Goal: Task Accomplishment & Management: Use online tool/utility

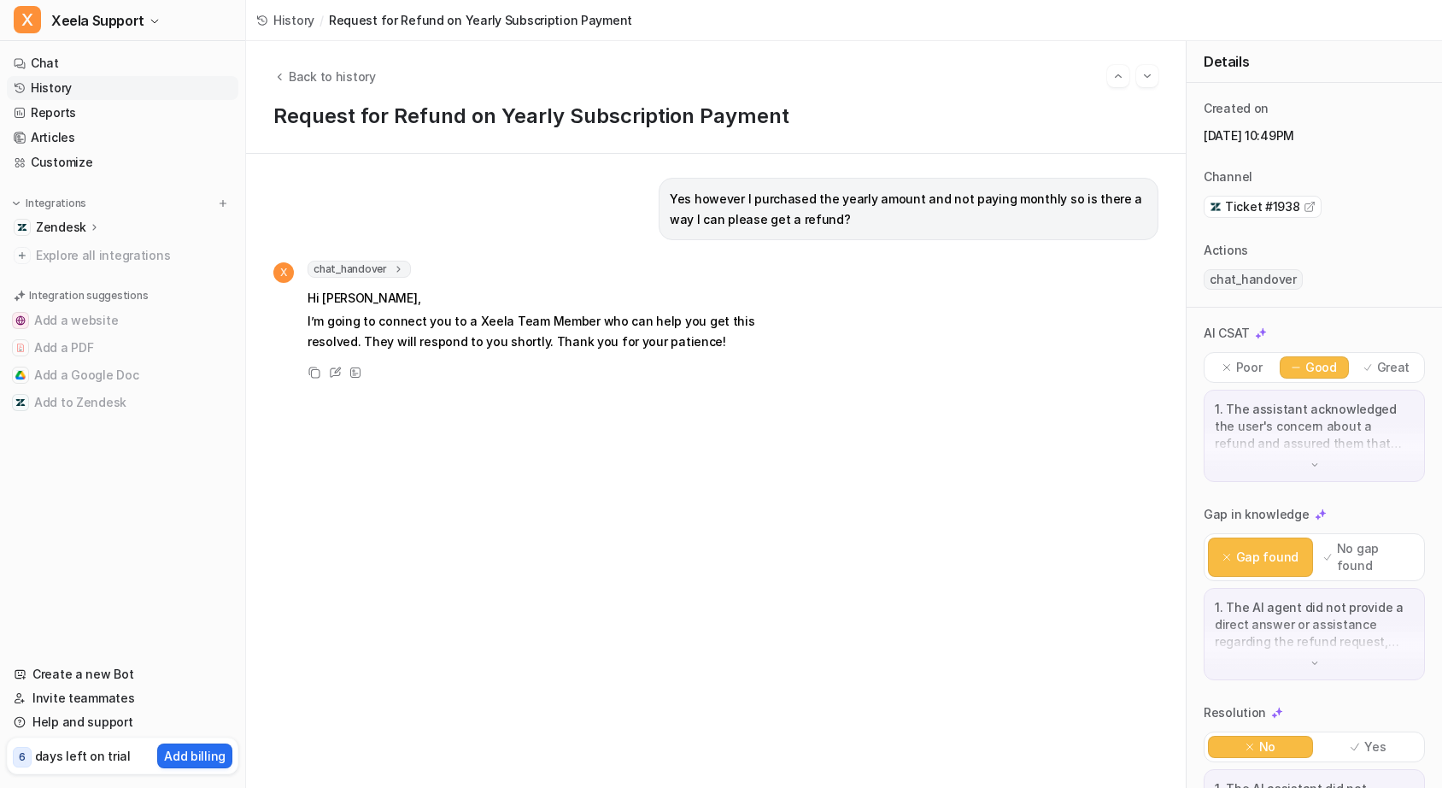
click at [82, 91] on link "History" at bounding box center [123, 88] width 232 height 24
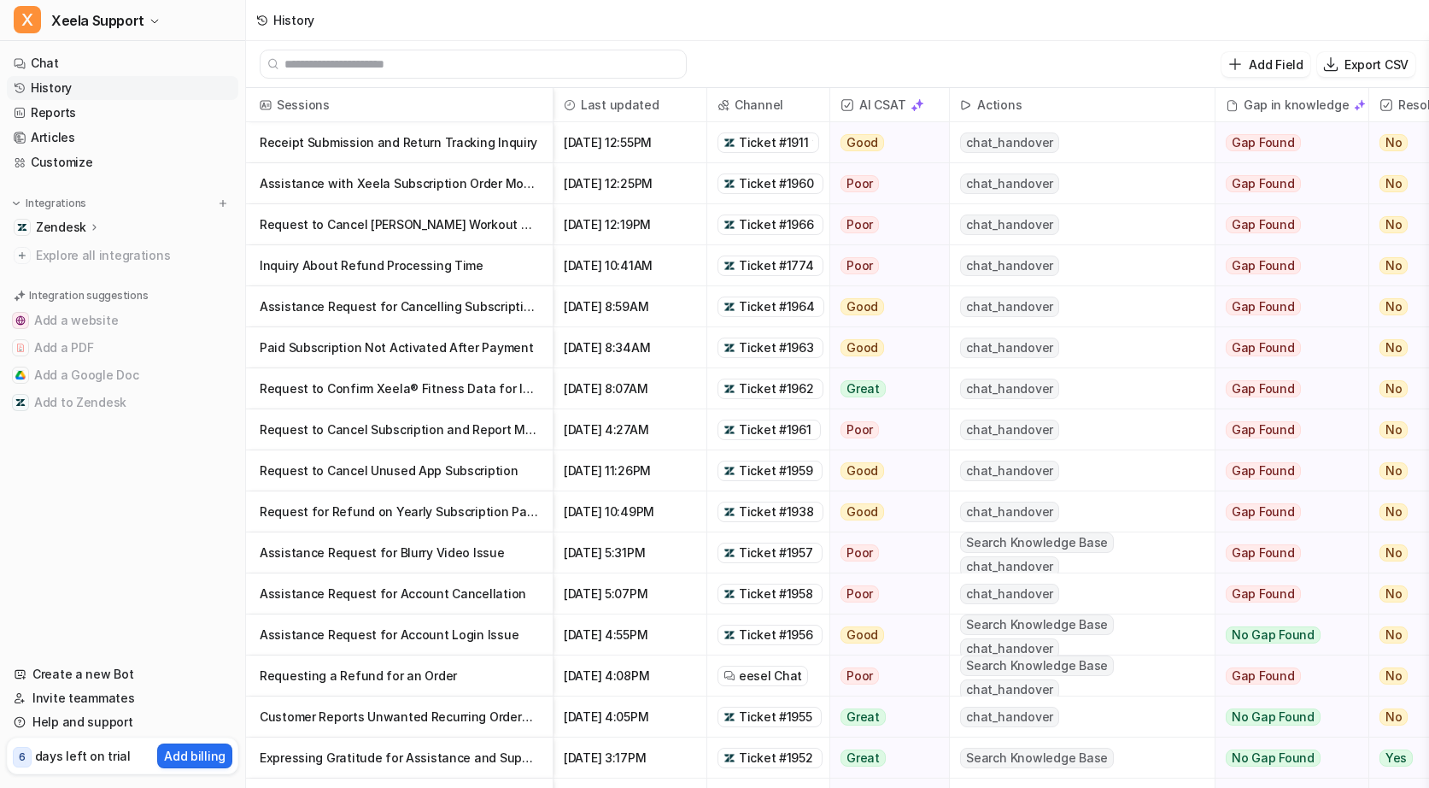
click at [416, 225] on p "Request to Cancel [PERSON_NAME] Workout Subscription" at bounding box center [399, 224] width 279 height 41
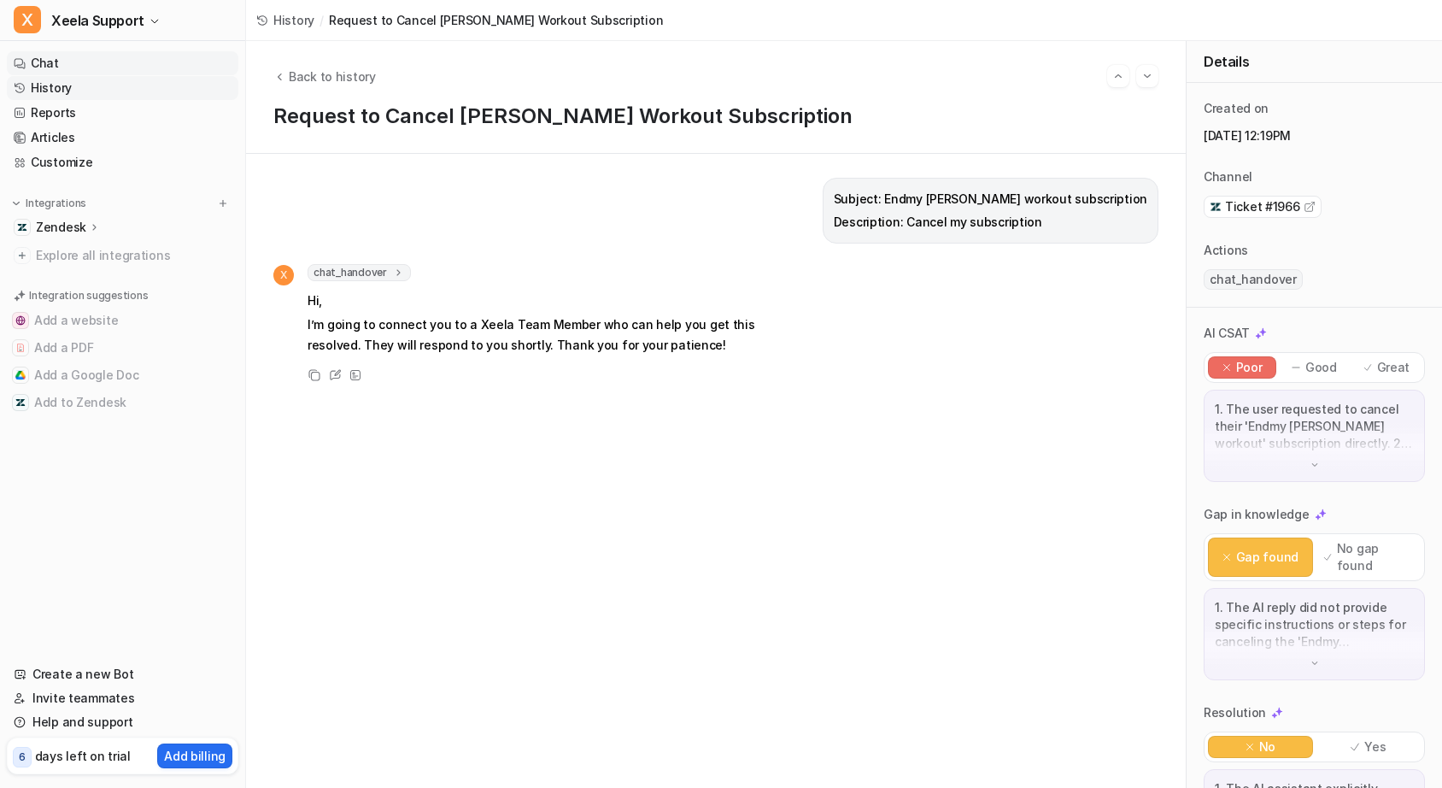
click at [84, 62] on link "Chat" at bounding box center [123, 63] width 232 height 24
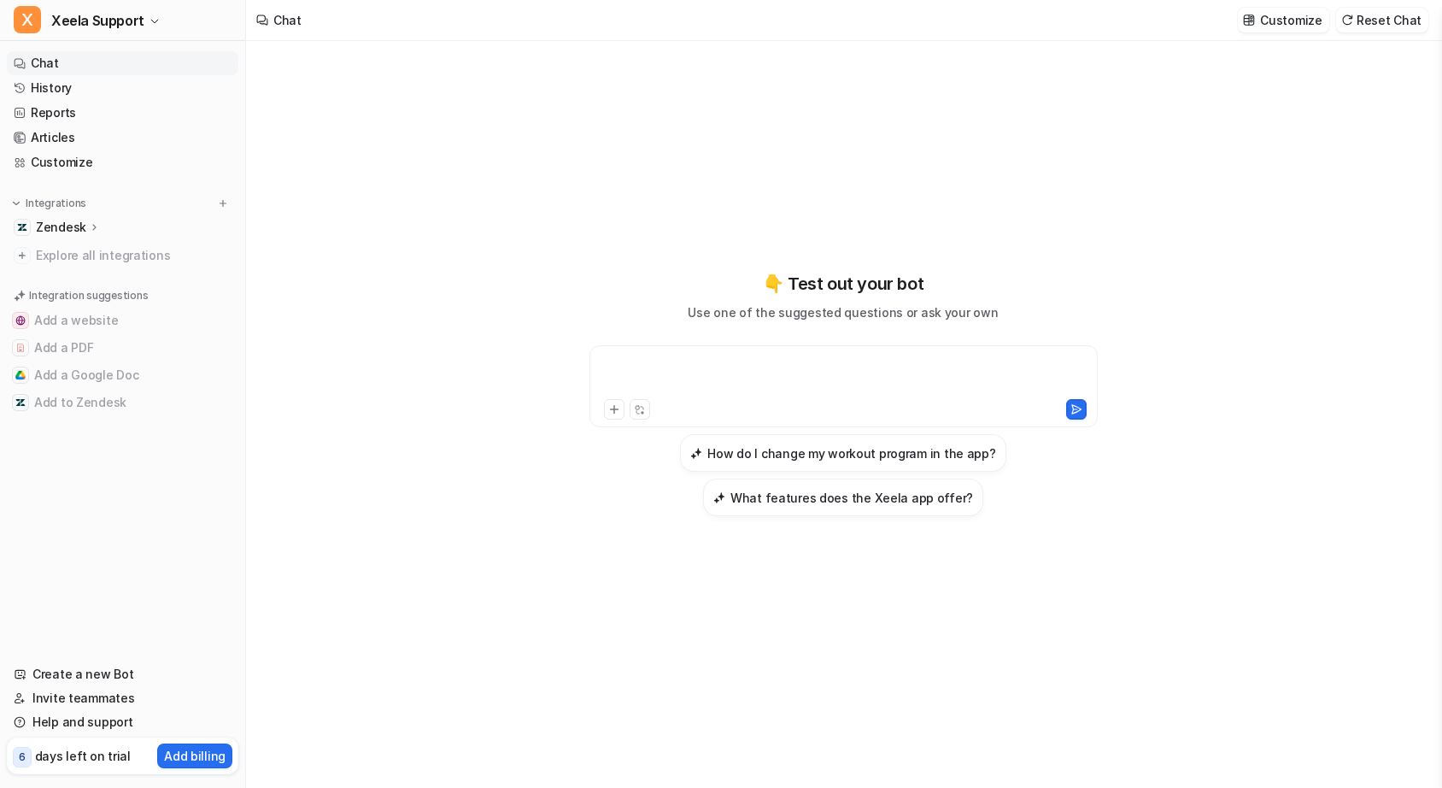
click at [724, 390] on div at bounding box center [844, 375] width 500 height 39
click at [63, 223] on p "Zendesk" at bounding box center [61, 227] width 50 height 17
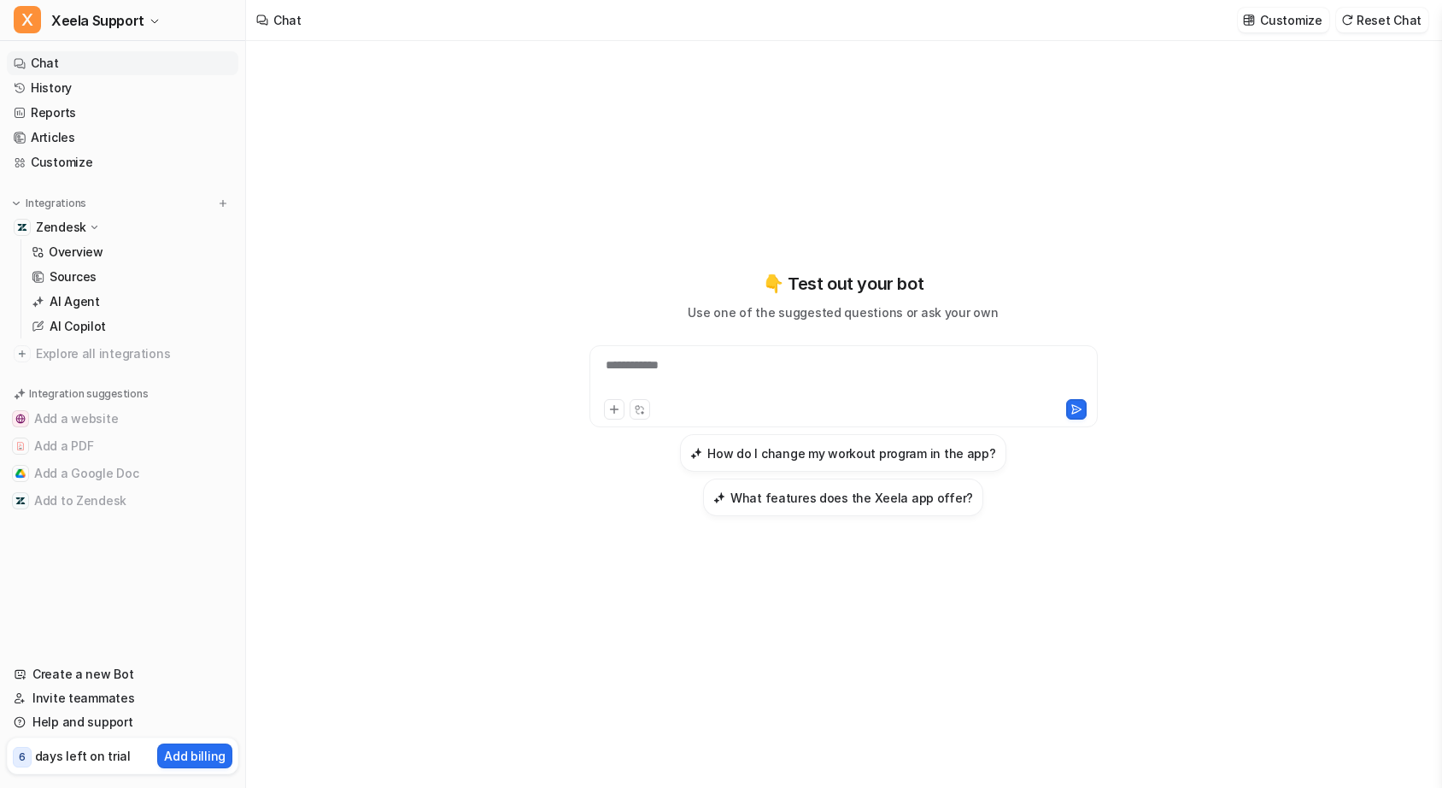
click at [70, 221] on p "Zendesk" at bounding box center [61, 227] width 50 height 17
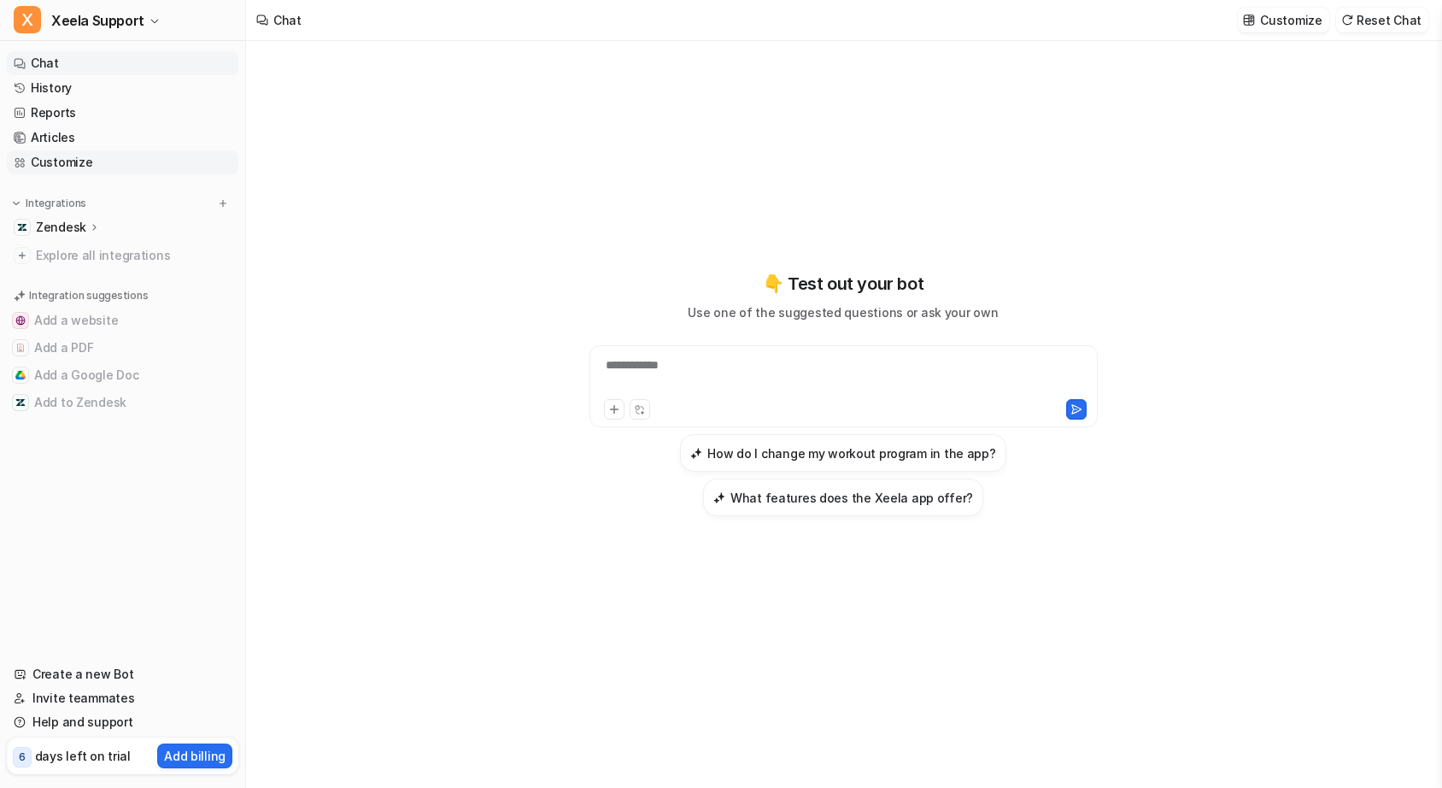
click at [73, 160] on link "Customize" at bounding box center [123, 162] width 232 height 24
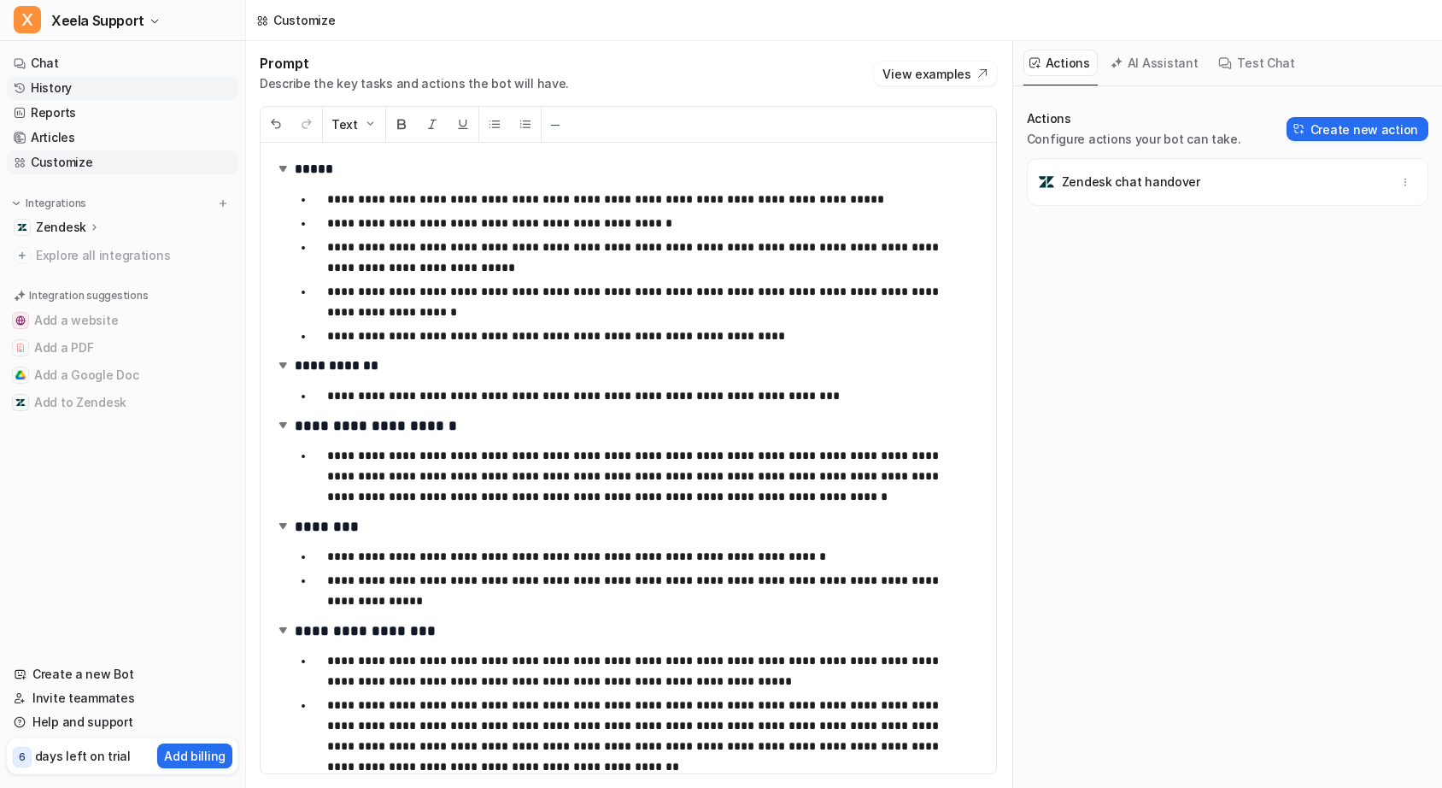
click at [63, 91] on link "History" at bounding box center [123, 88] width 232 height 24
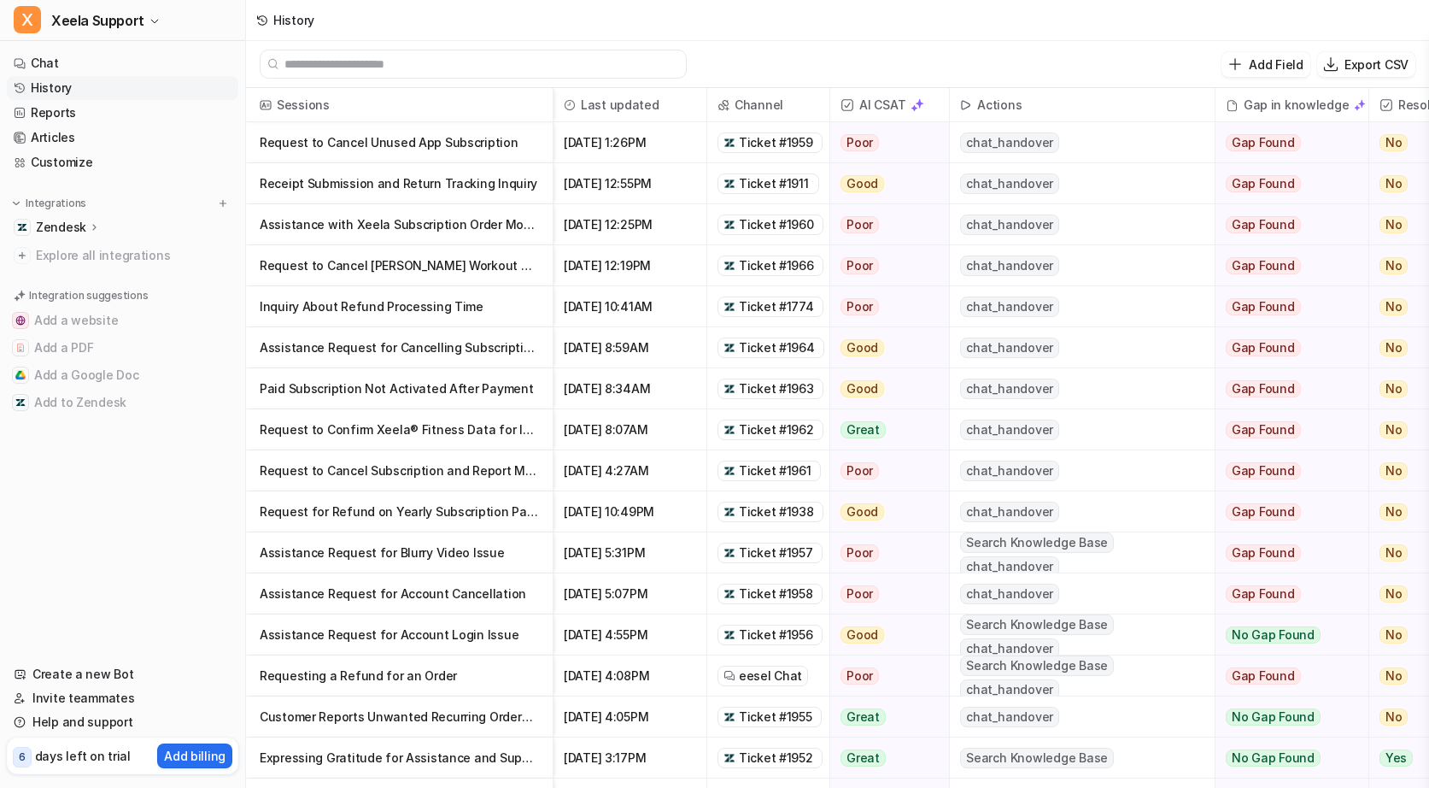
click at [93, 227] on icon at bounding box center [95, 226] width 12 height 13
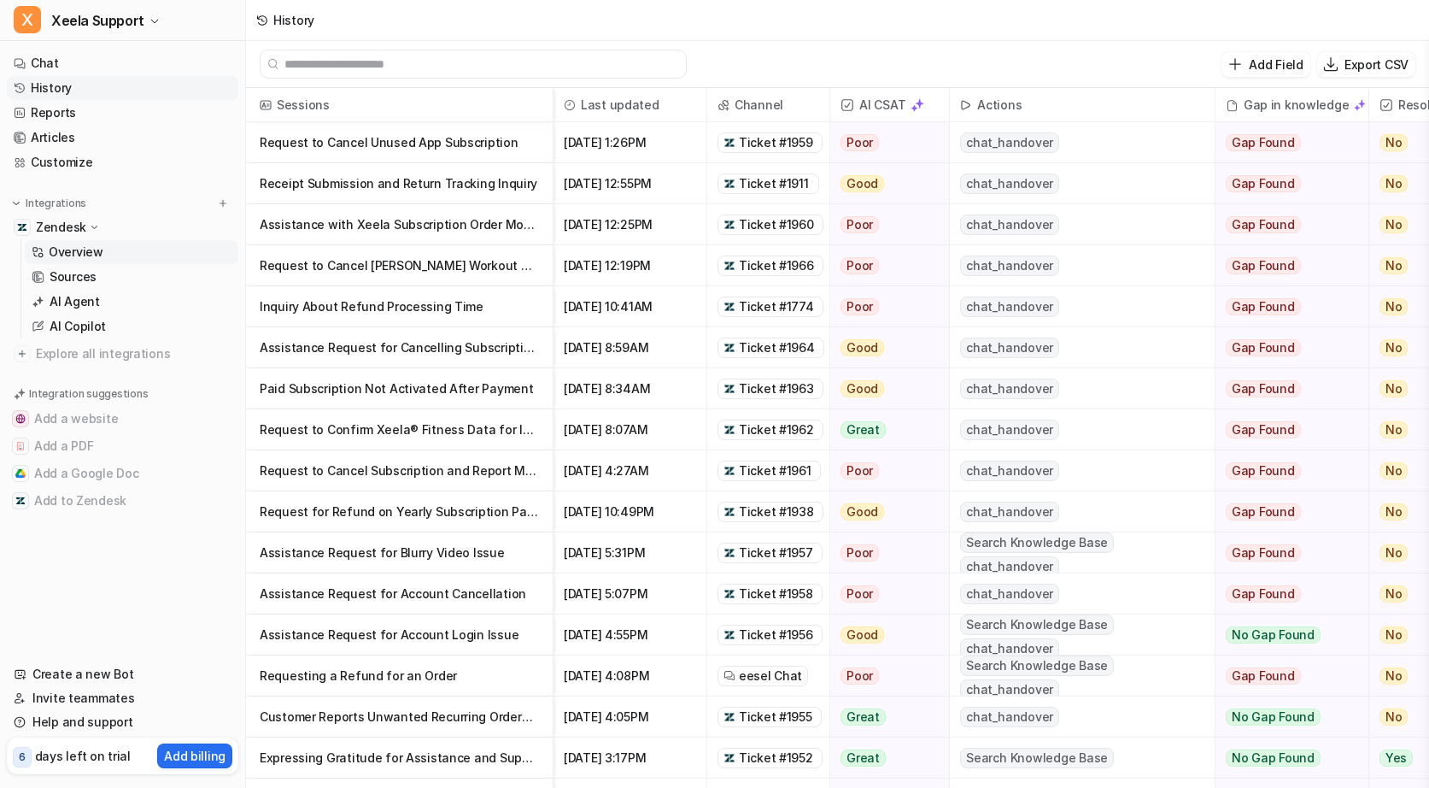
click at [79, 245] on p "Overview" at bounding box center [76, 251] width 55 height 17
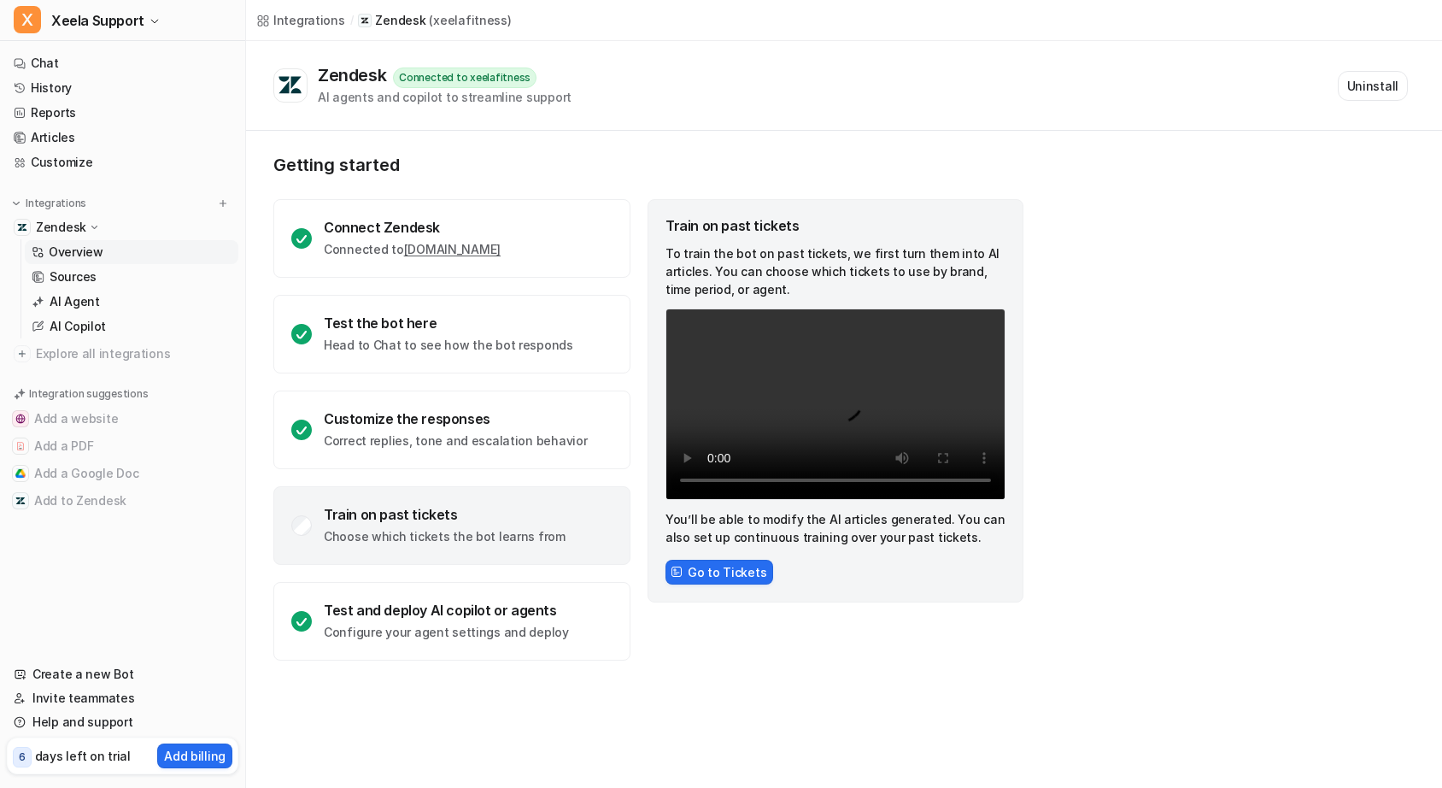
click at [364, 516] on div "Train on past tickets" at bounding box center [445, 514] width 242 height 17
click at [730, 578] on button "Go to Tickets" at bounding box center [720, 572] width 108 height 25
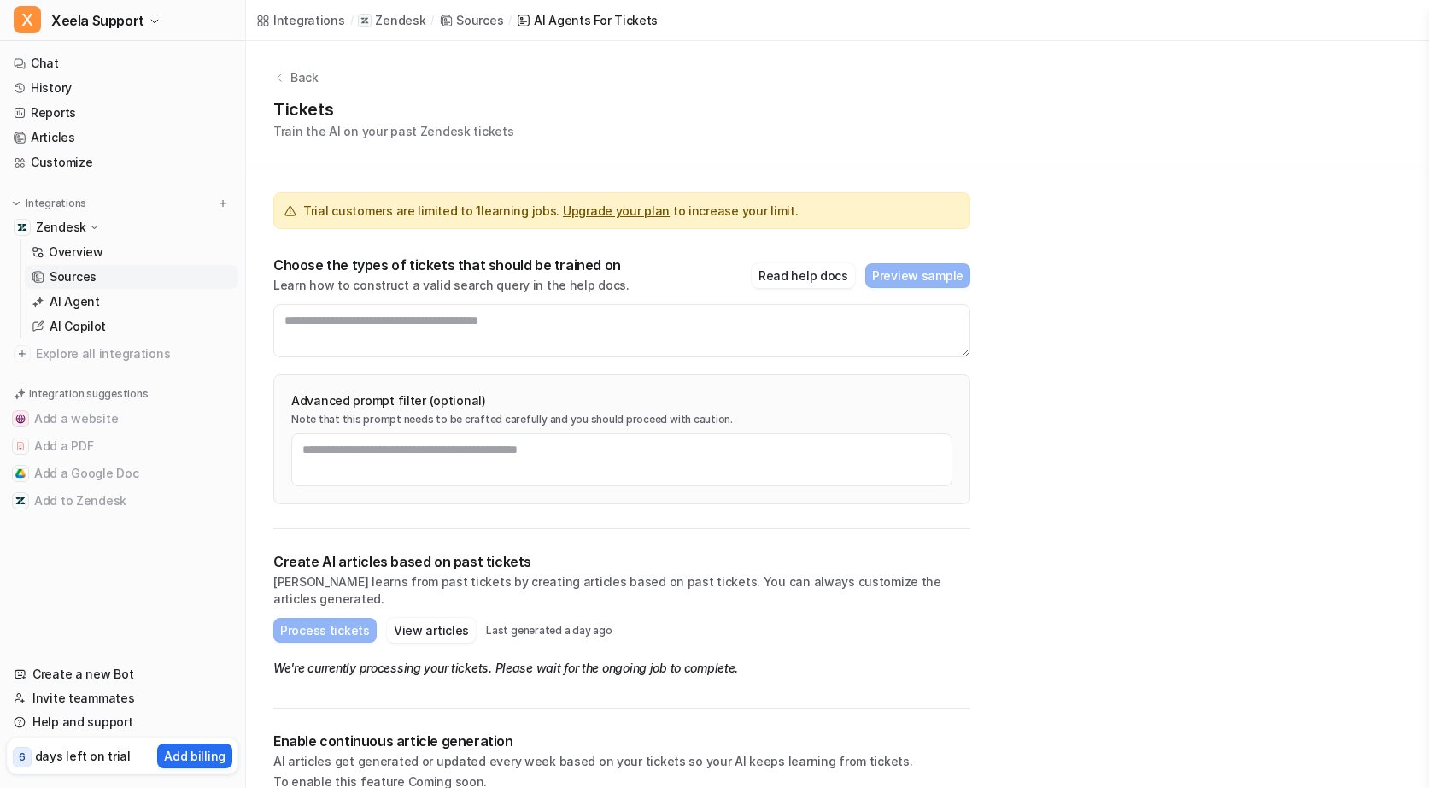
scroll to position [38, 0]
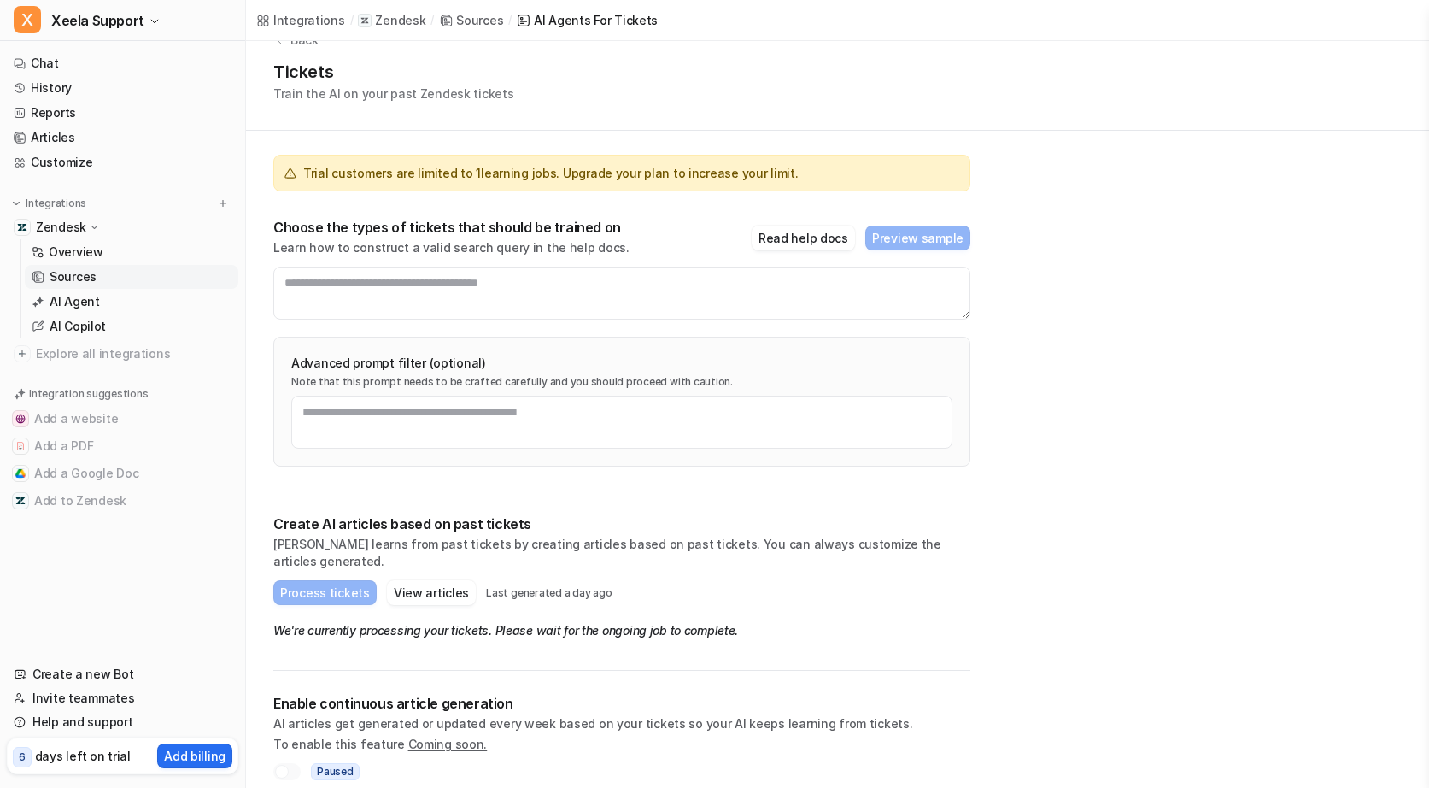
click at [288, 763] on div at bounding box center [286, 771] width 27 height 17
click at [282, 765] on div at bounding box center [282, 772] width 14 height 14
